Goal: Information Seeking & Learning: Learn about a topic

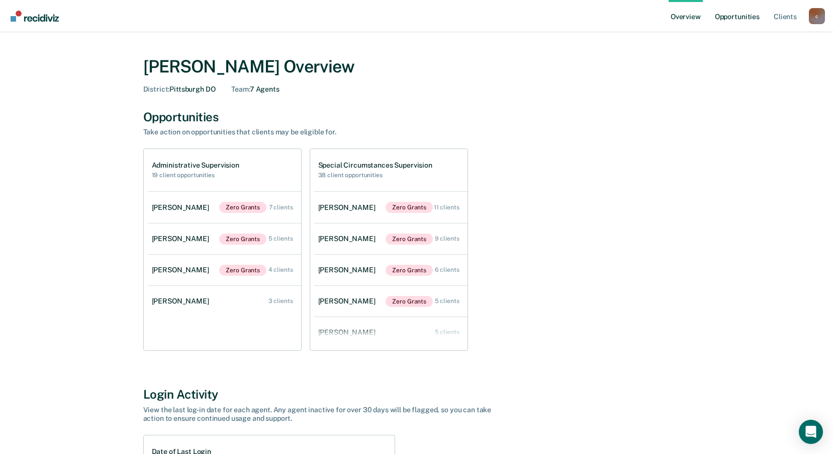
click at [744, 19] on link "Opportunities" at bounding box center [737, 16] width 49 height 32
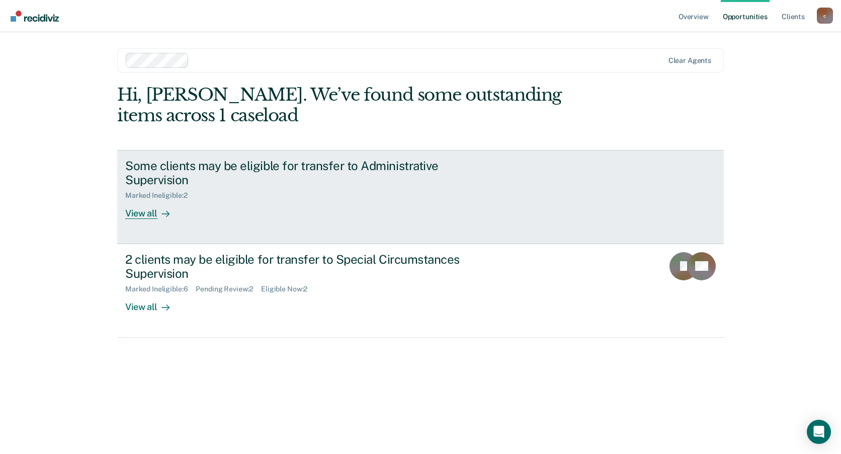
click at [136, 213] on div "View all" at bounding box center [153, 210] width 56 height 20
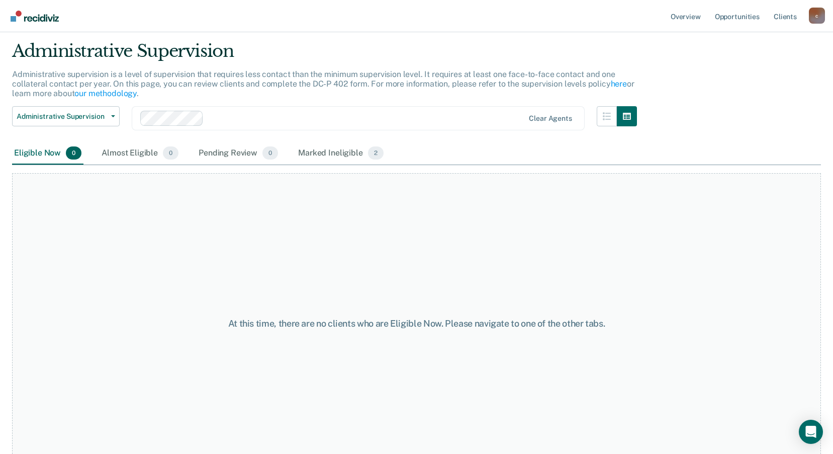
scroll to position [49, 0]
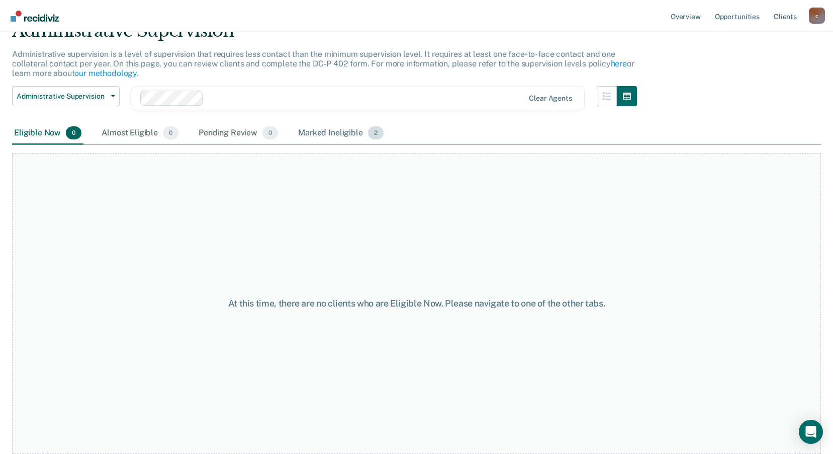
click at [324, 134] on div "Marked Ineligible 2" at bounding box center [341, 133] width 90 height 22
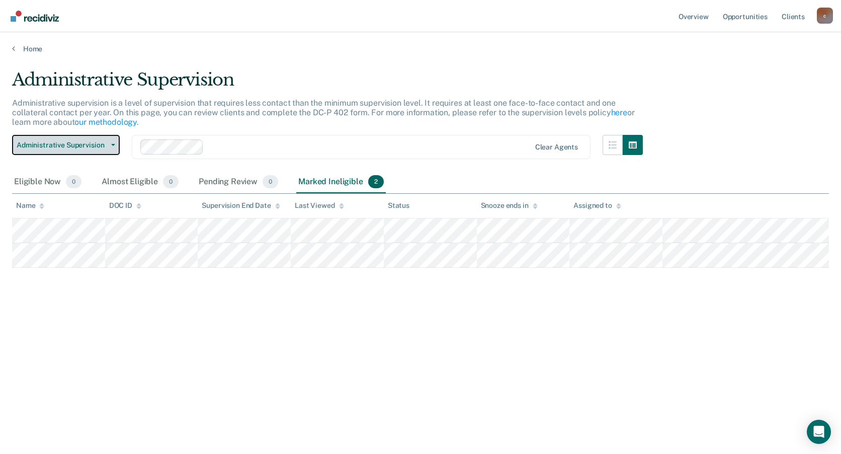
click at [118, 144] on button "Administrative Supervision" at bounding box center [66, 145] width 108 height 20
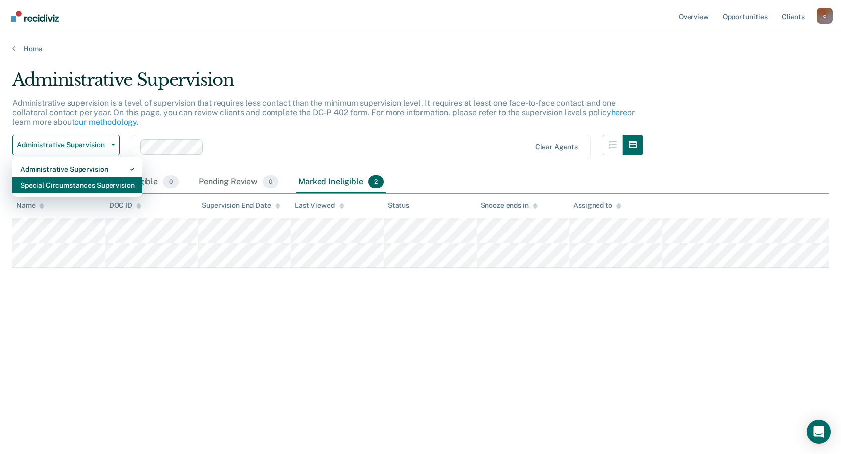
click at [73, 191] on div "Special Circumstances Supervision" at bounding box center [77, 185] width 114 height 16
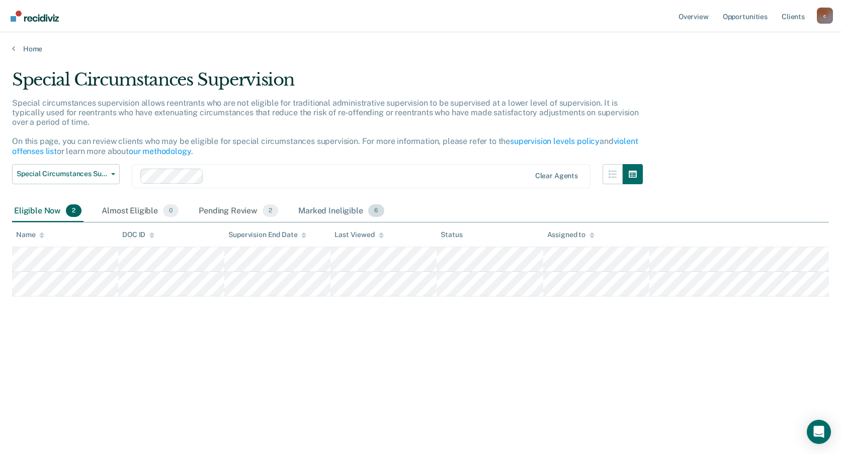
click at [325, 214] on div "Marked Ineligible 6" at bounding box center [341, 211] width 90 height 22
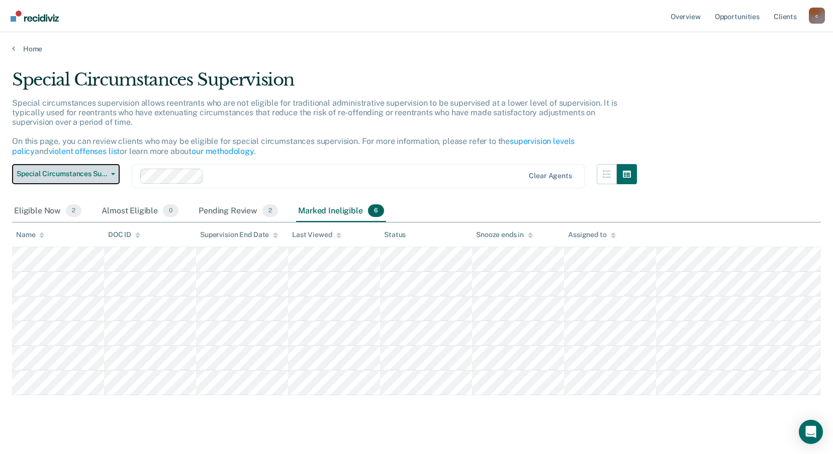
click at [107, 175] on span "Special Circumstances Supervision" at bounding box center [62, 173] width 91 height 9
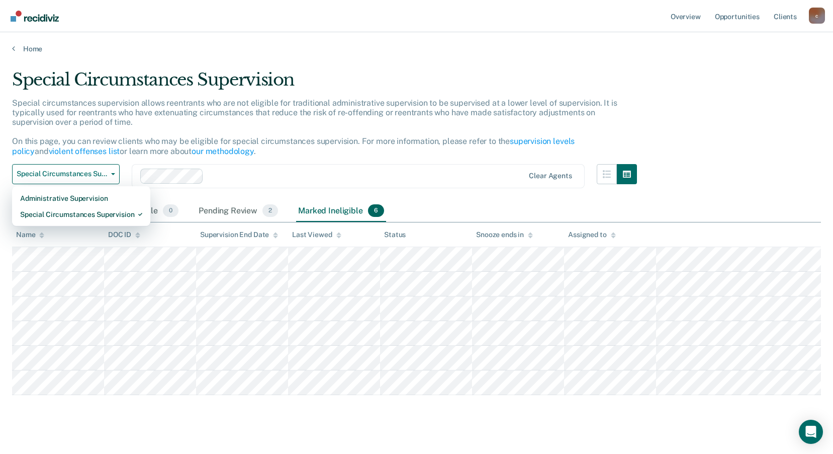
click at [211, 113] on p "Special circumstances supervision allows reentrants who are not eligible for tr…" at bounding box center [315, 127] width 606 height 58
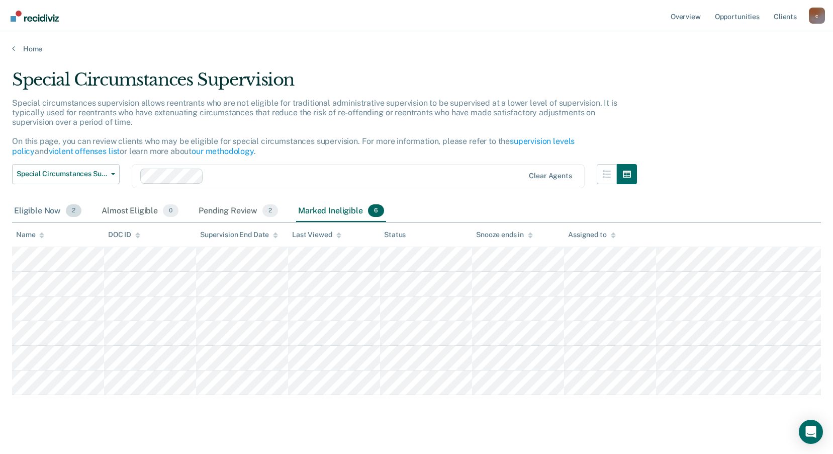
click at [51, 212] on div "Eligible Now 2" at bounding box center [47, 211] width 71 height 22
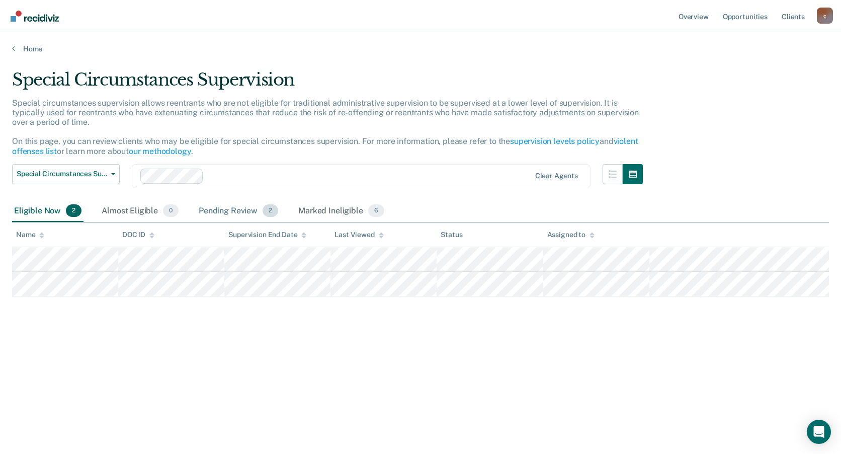
click at [242, 210] on div "Pending Review 2" at bounding box center [238, 211] width 83 height 22
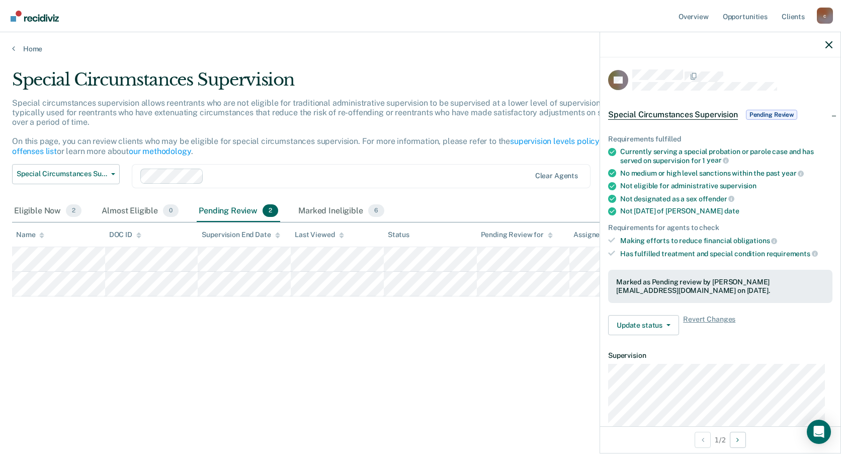
click at [452, 79] on div "Special Circumstances Supervision" at bounding box center [327, 83] width 631 height 29
click at [252, 346] on div "Special Circumstances Supervision Special circumstances supervision allows reen…" at bounding box center [420, 223] width 817 height 309
click at [699, 184] on div "Not eligible for administrative supervision" at bounding box center [726, 186] width 212 height 9
click at [408, 84] on div "Special Circumstances Supervision" at bounding box center [327, 83] width 631 height 29
click at [327, 362] on div "Special Circumstances Supervision Special circumstances supervision allows reen…" at bounding box center [420, 223] width 817 height 309
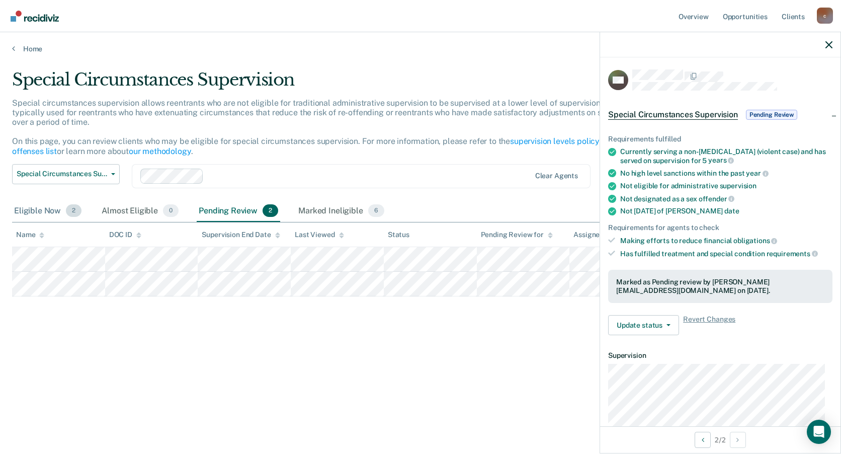
click at [50, 205] on div "Eligible Now 2" at bounding box center [47, 211] width 71 height 22
